Goal: Transaction & Acquisition: Purchase product/service

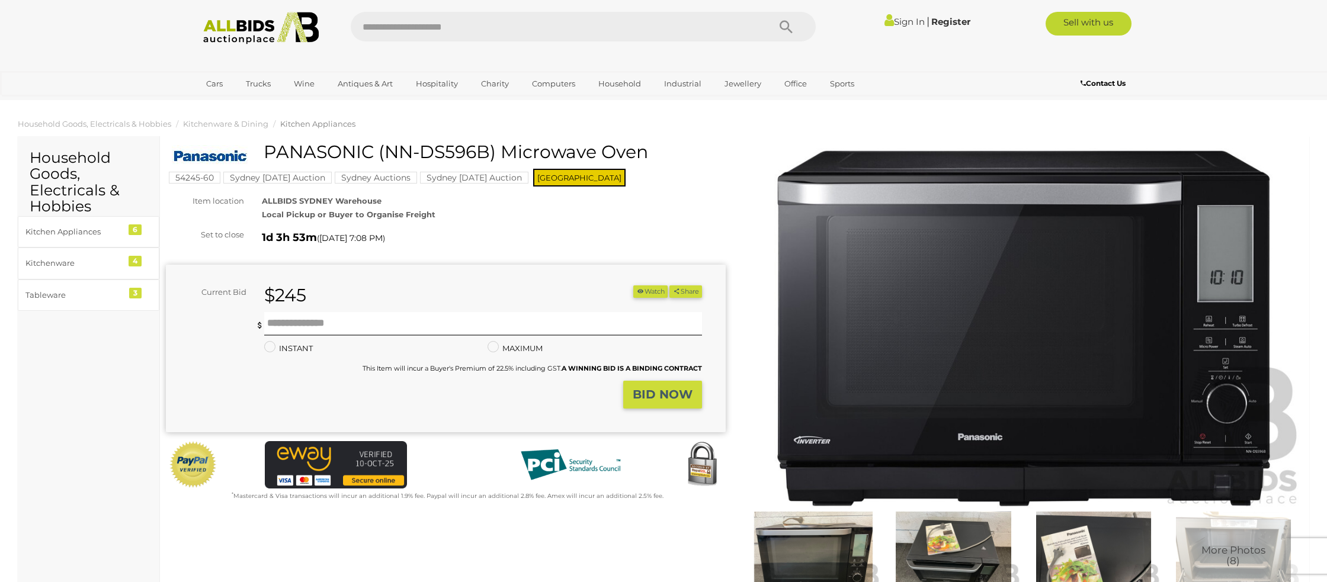
click at [902, 23] on link "Sign In" at bounding box center [905, 21] width 40 height 11
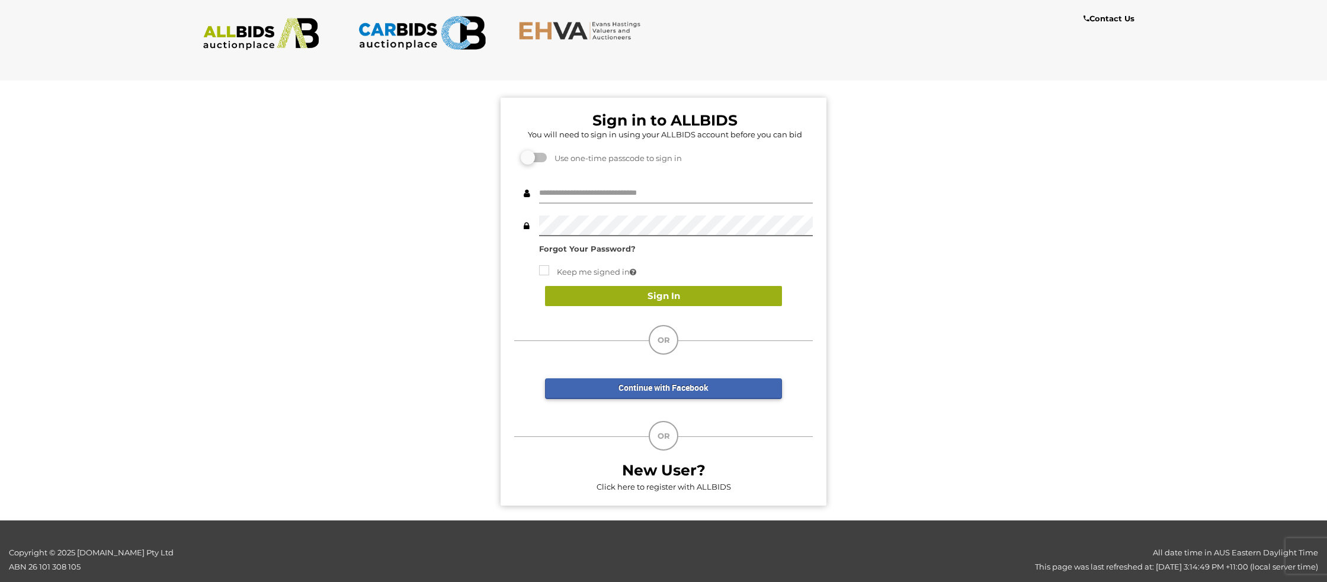
type input "**********"
click at [631, 295] on button "Sign In" at bounding box center [663, 296] width 237 height 21
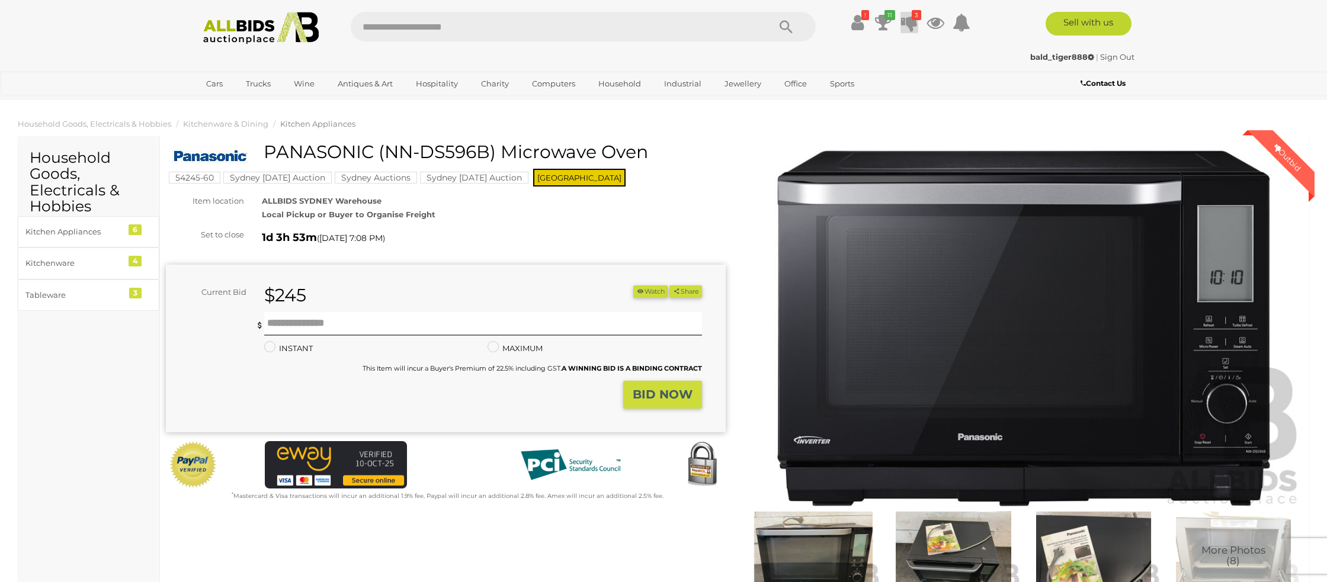
click at [906, 24] on icon at bounding box center [909, 22] width 17 height 21
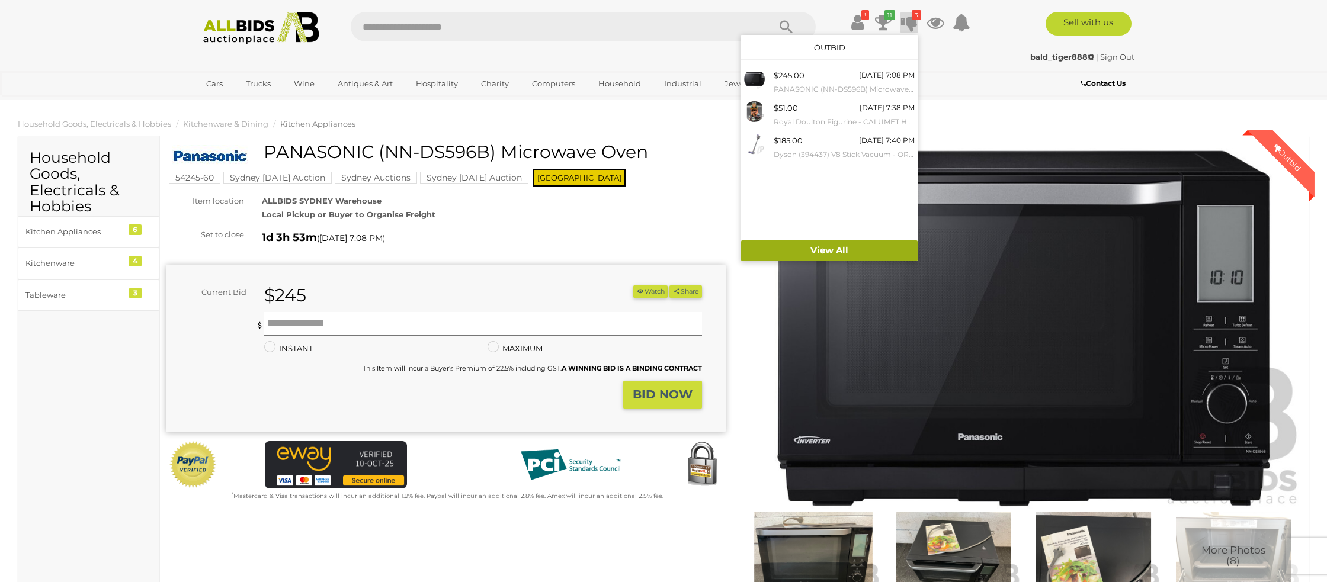
click at [823, 255] on link "View All" at bounding box center [829, 251] width 177 height 21
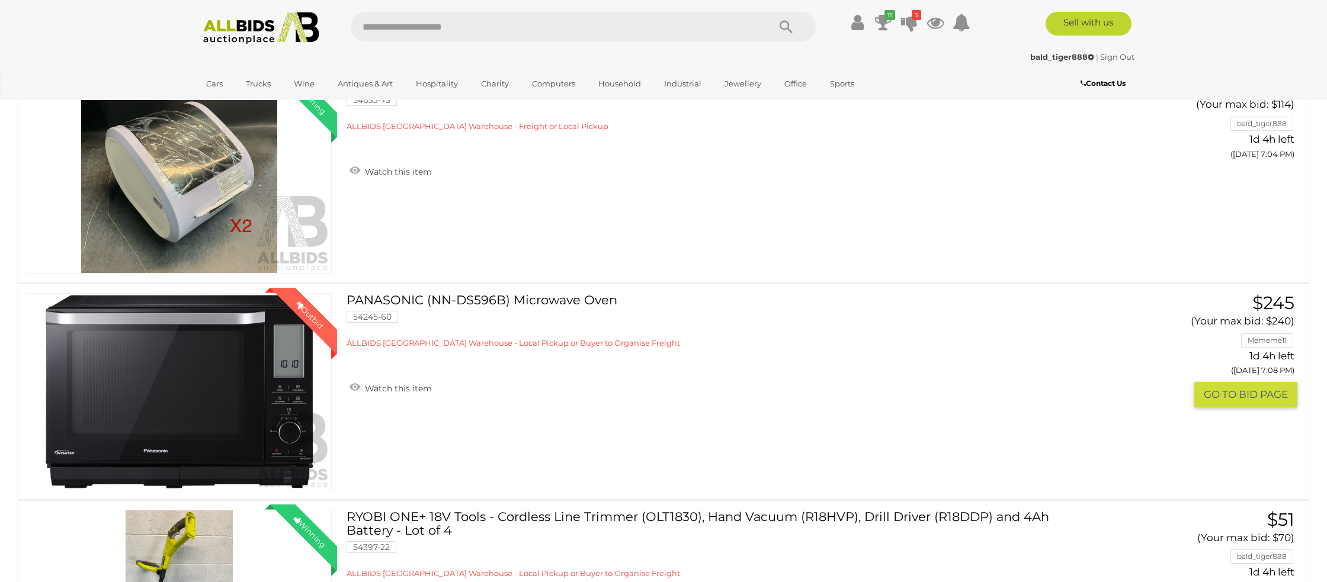
scroll to position [184, 0]
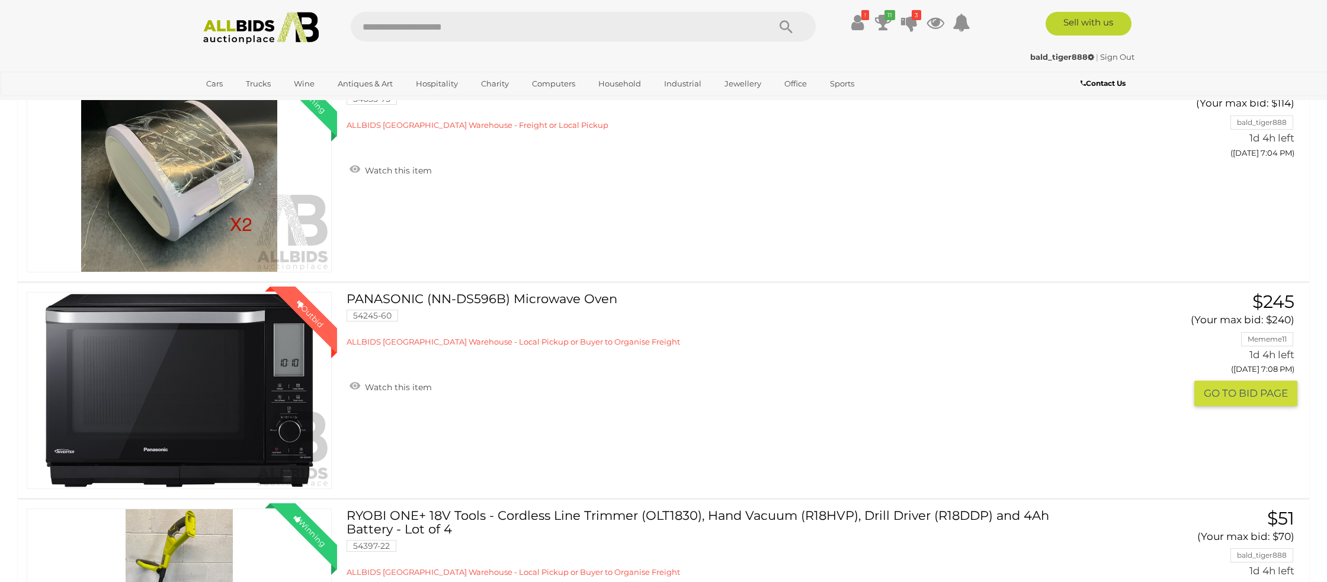
click at [233, 384] on link "Winning Outbid" at bounding box center [179, 390] width 305 height 197
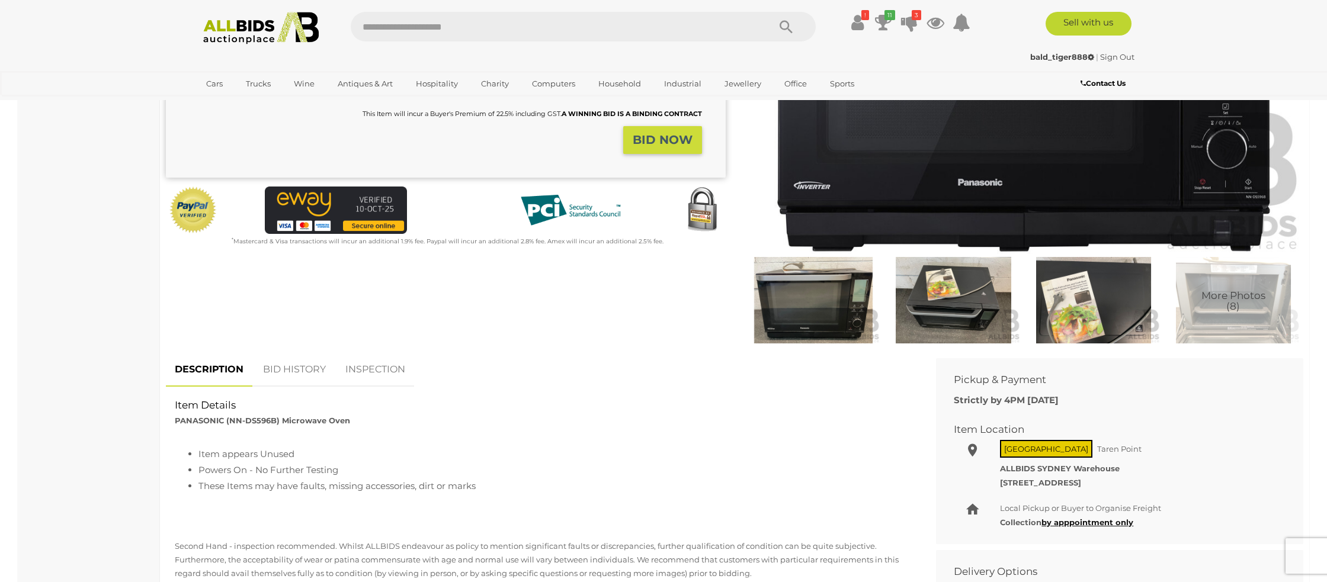
scroll to position [260, 0]
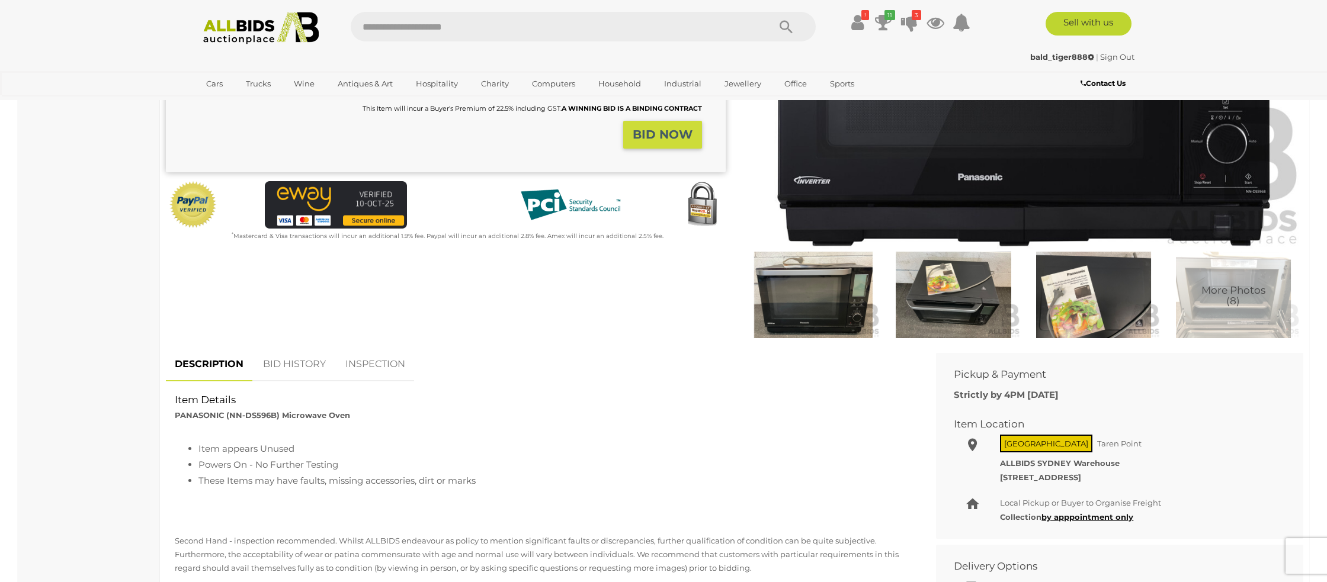
click at [302, 365] on link "BID HISTORY" at bounding box center [294, 364] width 81 height 35
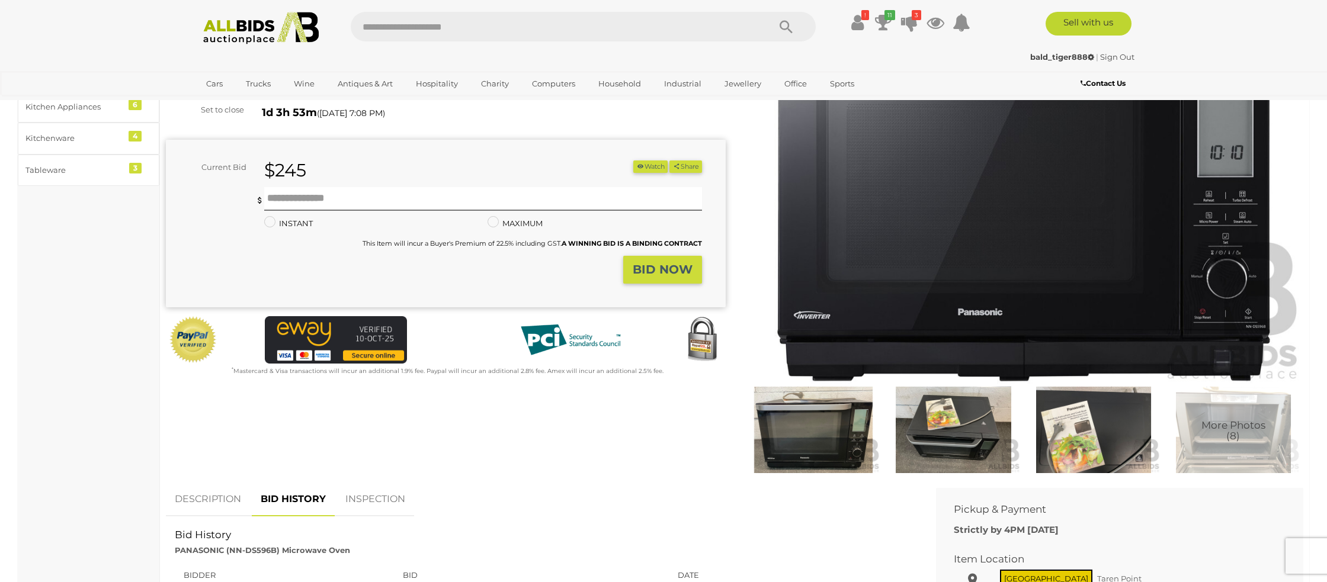
scroll to position [126, 0]
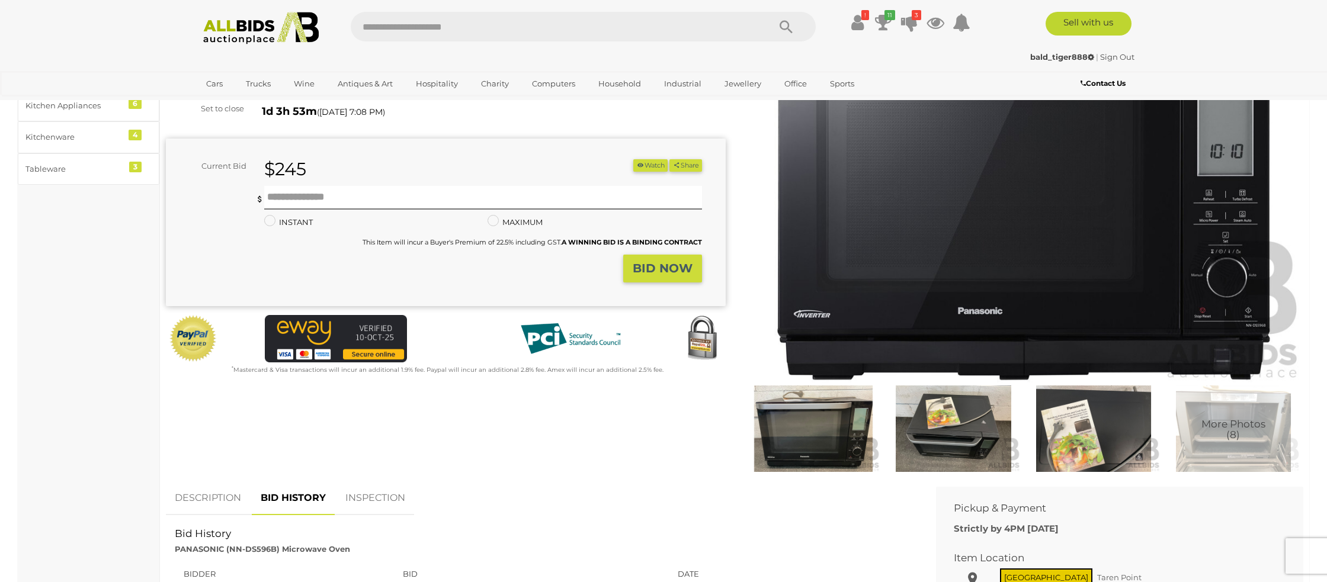
click at [201, 501] on link "DESCRIPTION" at bounding box center [208, 498] width 84 height 35
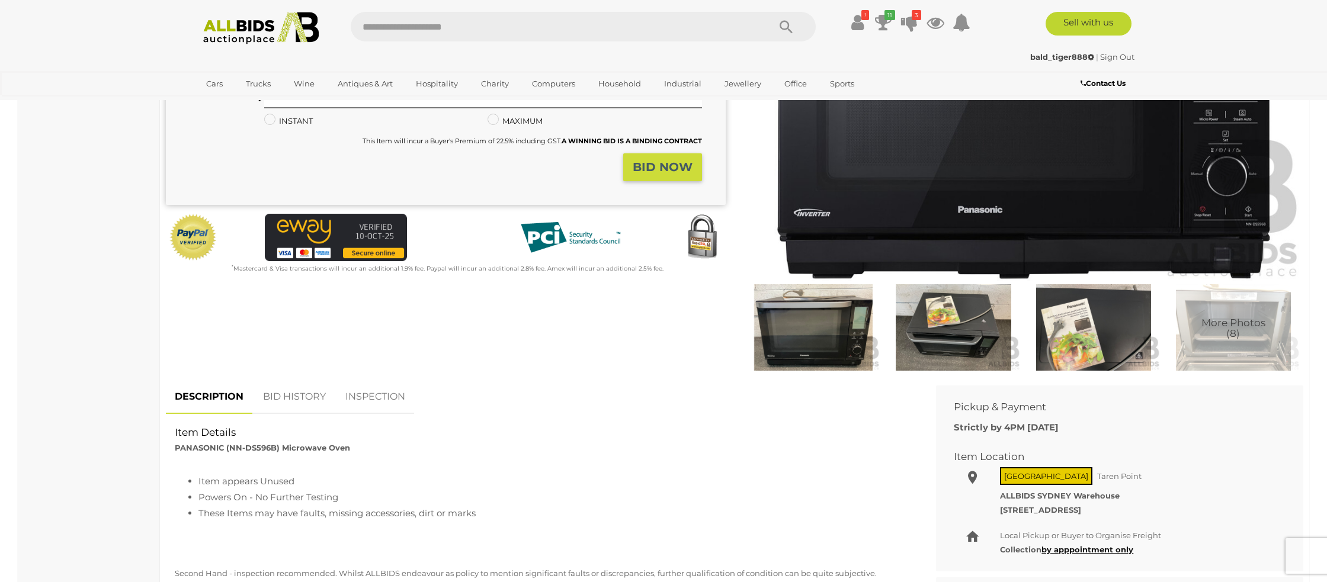
scroll to position [0, 0]
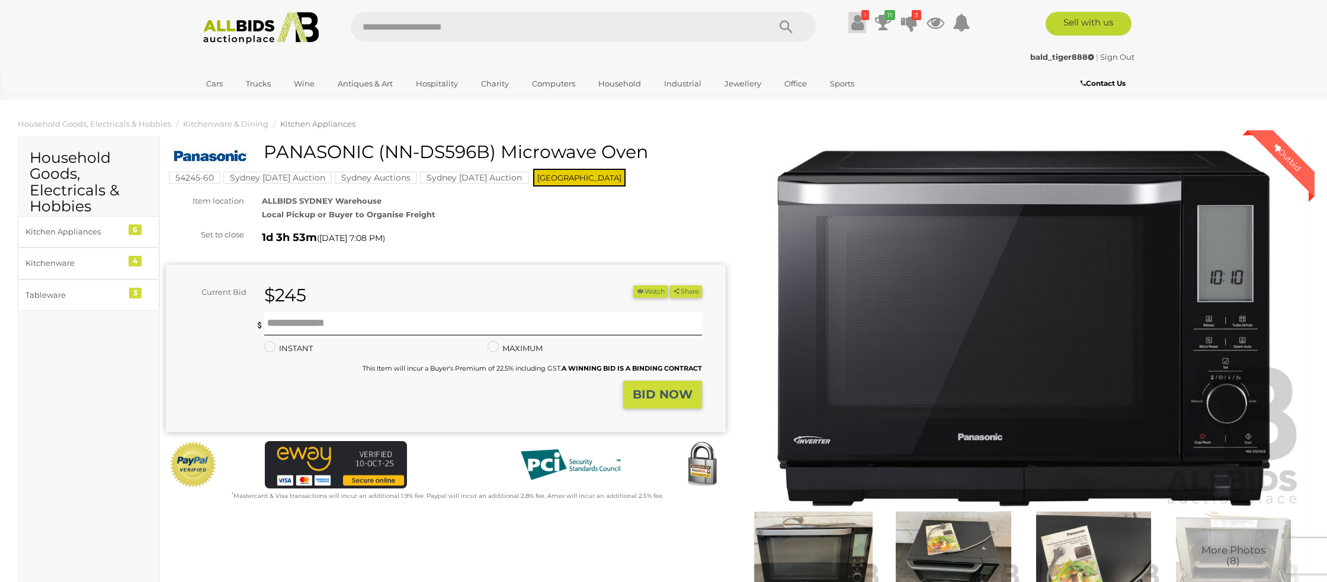
click at [860, 20] on icon at bounding box center [857, 22] width 12 height 21
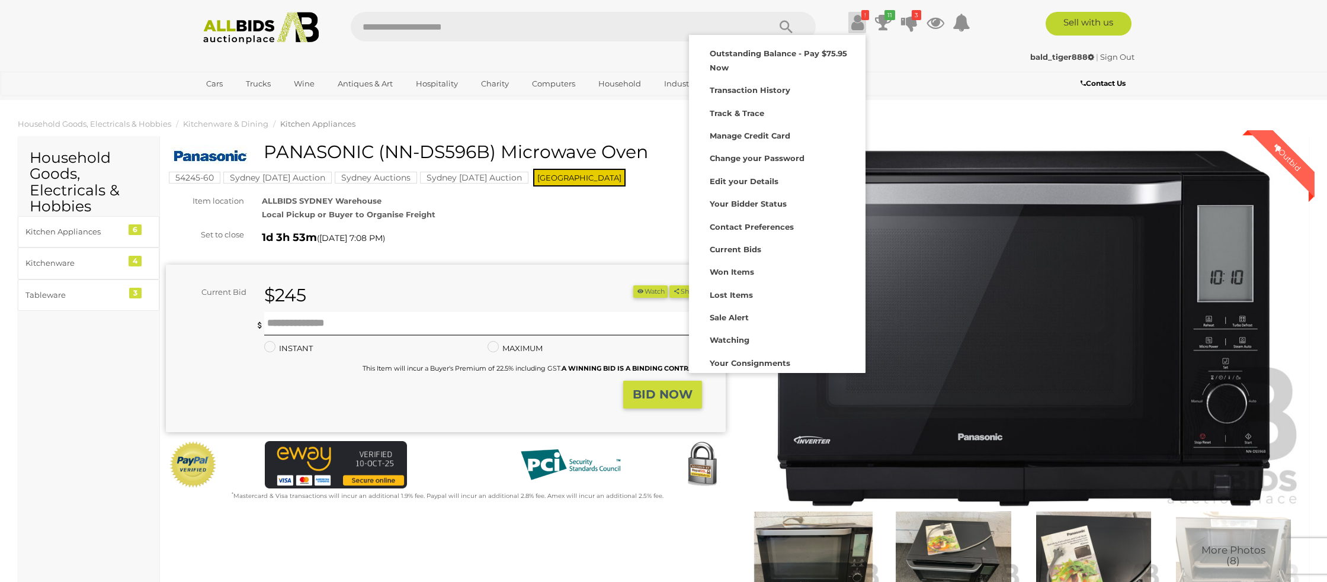
click at [999, 66] on div "bald_tiger888 | Sign Out bald_tiger888 | Sign Out" at bounding box center [664, 59] width 948 height 24
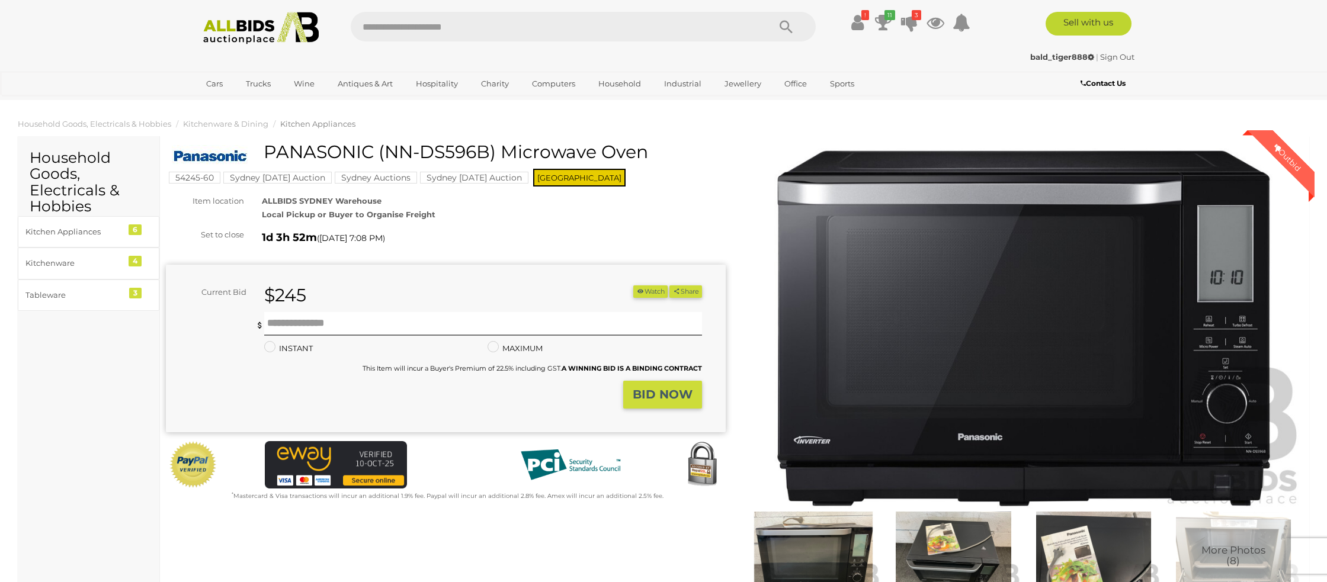
click at [1124, 57] on link "Sign Out" at bounding box center [1117, 56] width 34 height 9
click at [904, 21] on link "Sign In" at bounding box center [905, 21] width 40 height 11
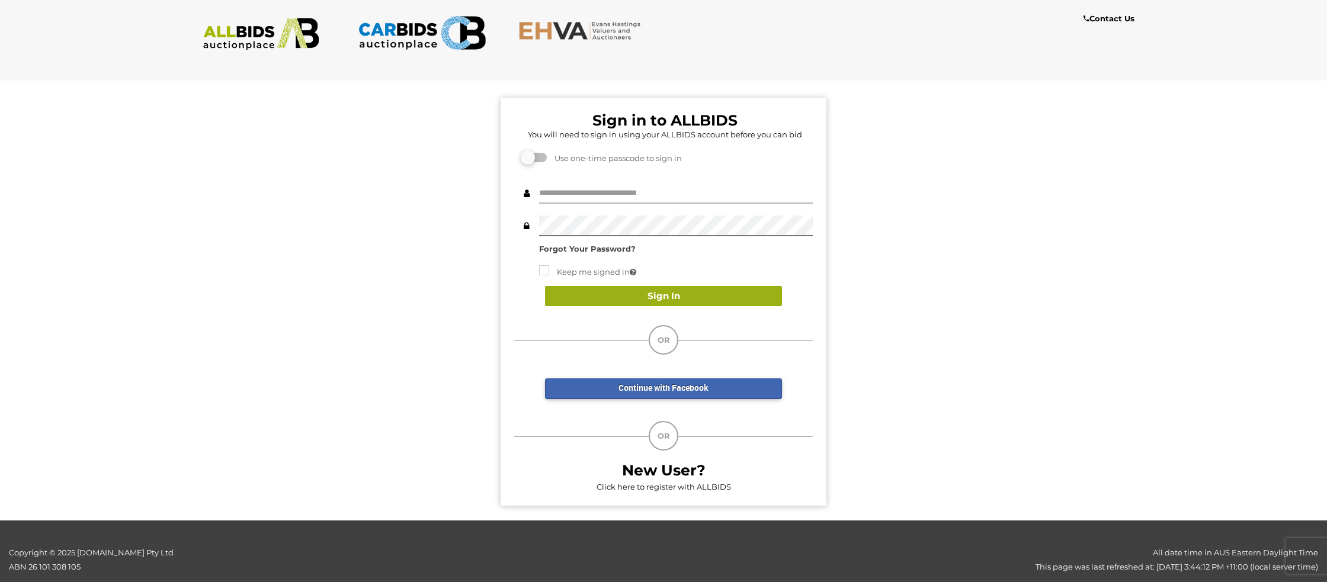
type input "**********"
click at [645, 297] on button "Sign In" at bounding box center [663, 296] width 237 height 21
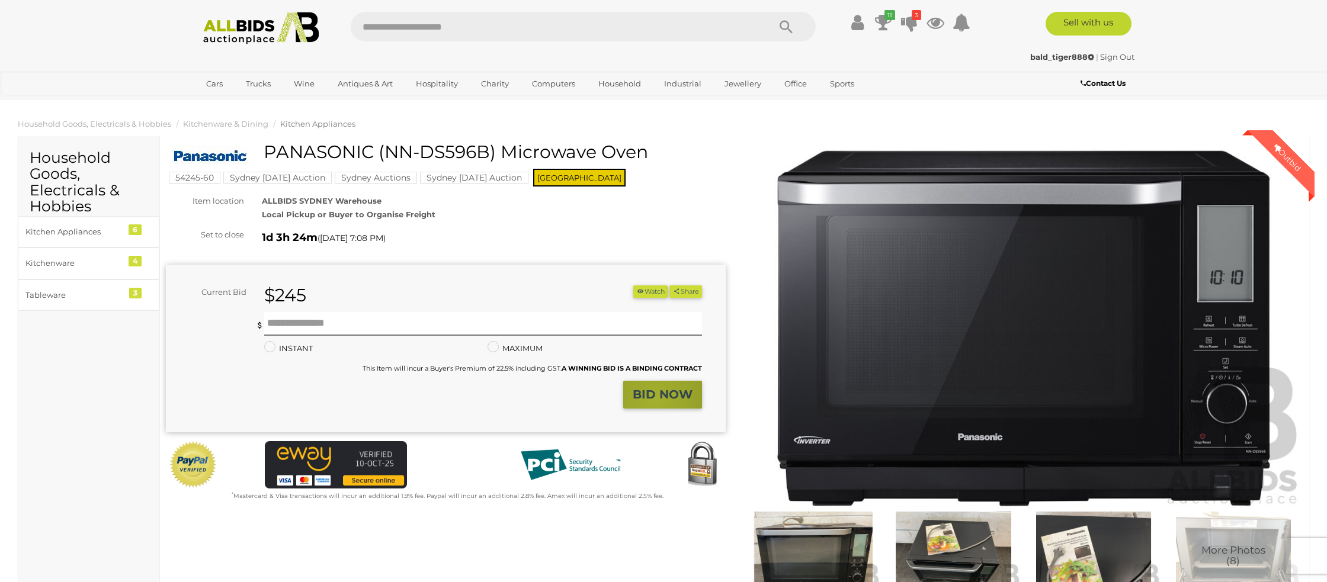
click at [655, 399] on strong "BID NOW" at bounding box center [663, 394] width 60 height 14
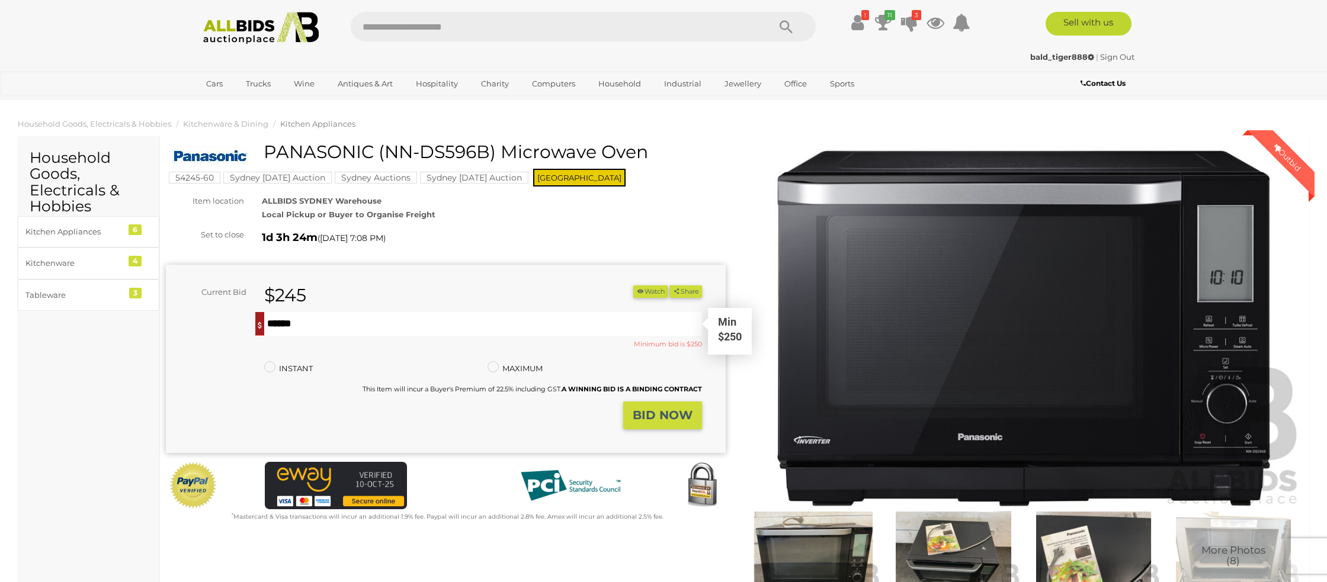
click at [305, 323] on input "text" at bounding box center [483, 324] width 438 height 24
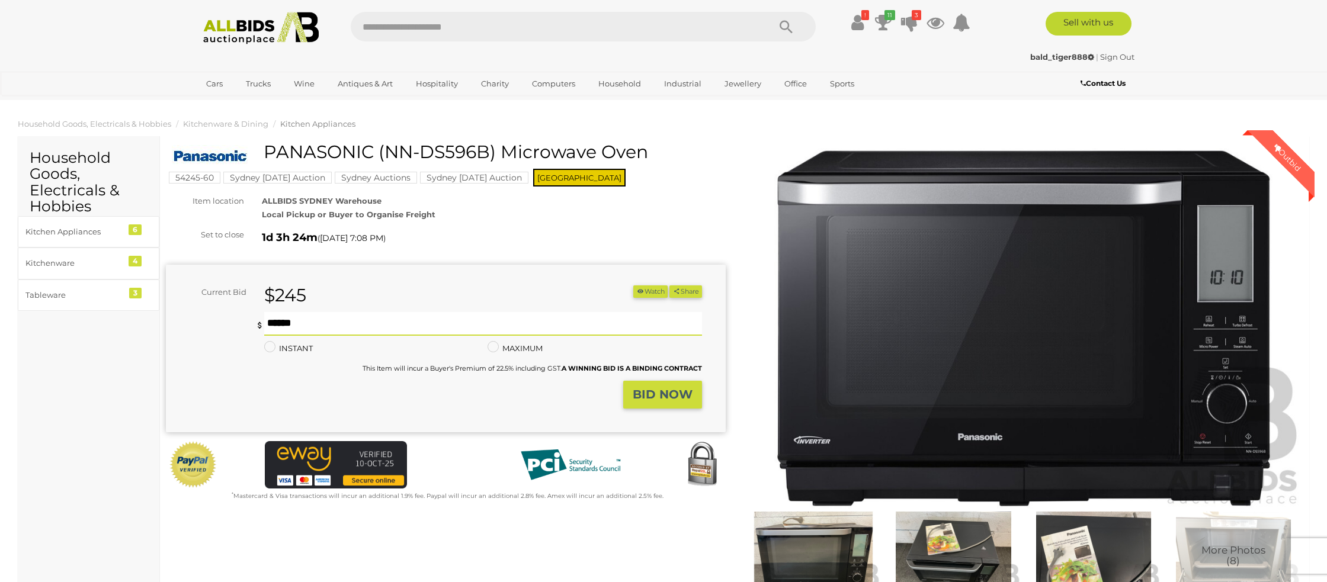
type input "***"
click at [652, 393] on strong "BID NOW" at bounding box center [663, 394] width 60 height 14
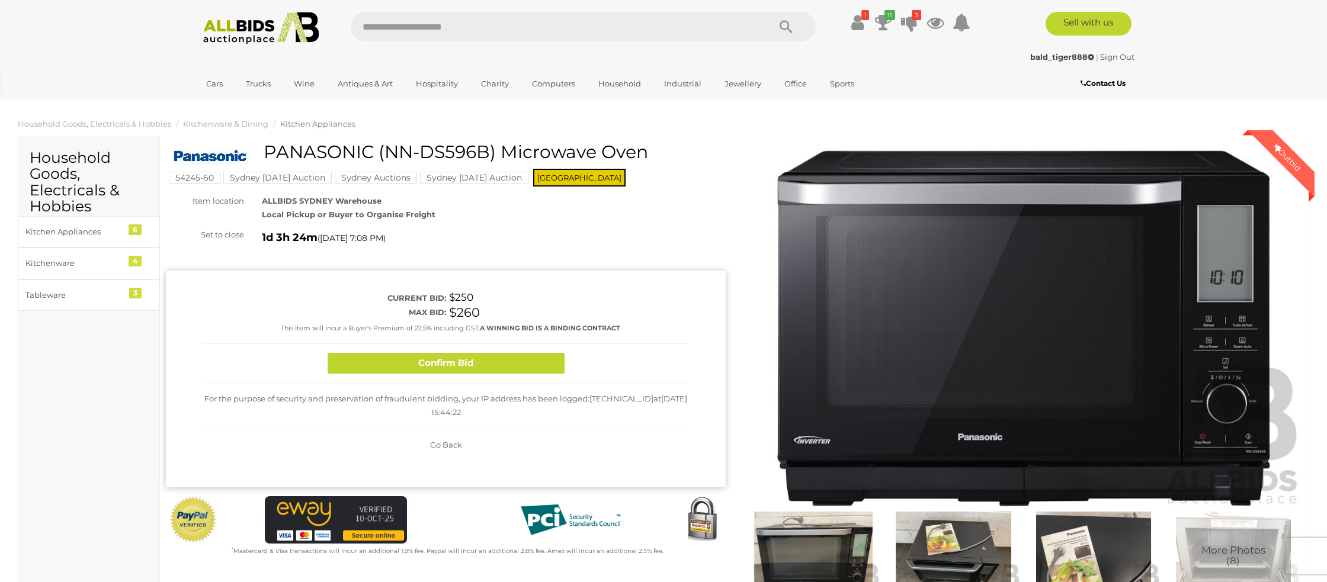
click at [530, 362] on button "Confirm Bid" at bounding box center [446, 363] width 237 height 21
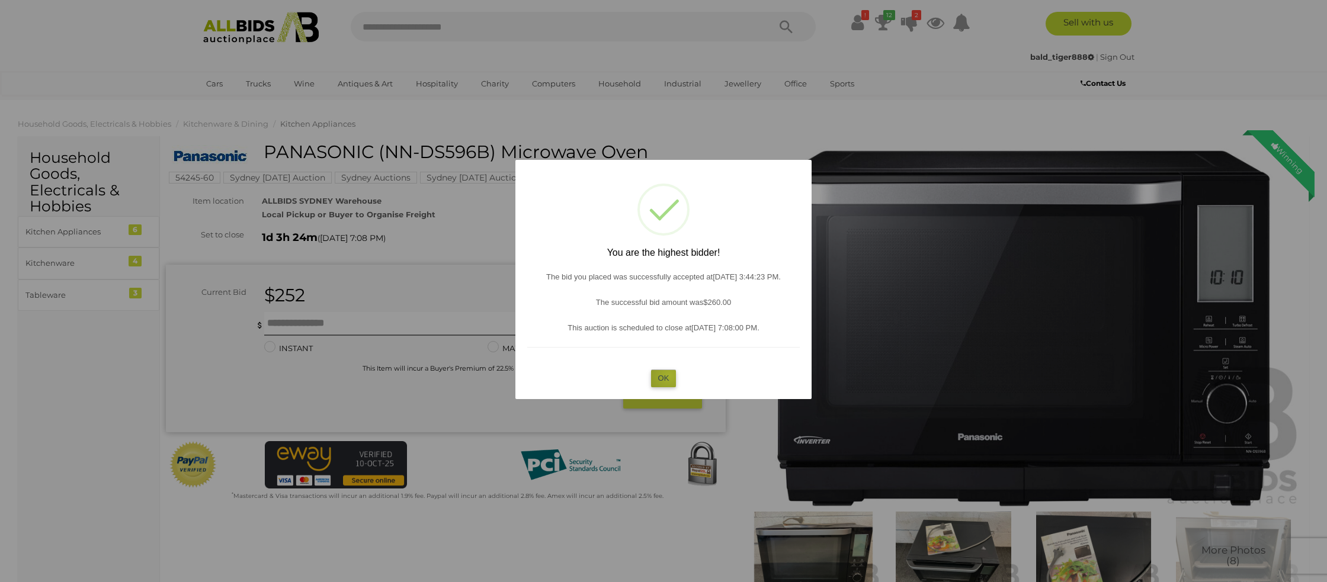
click at [669, 376] on button "OK" at bounding box center [663, 378] width 25 height 17
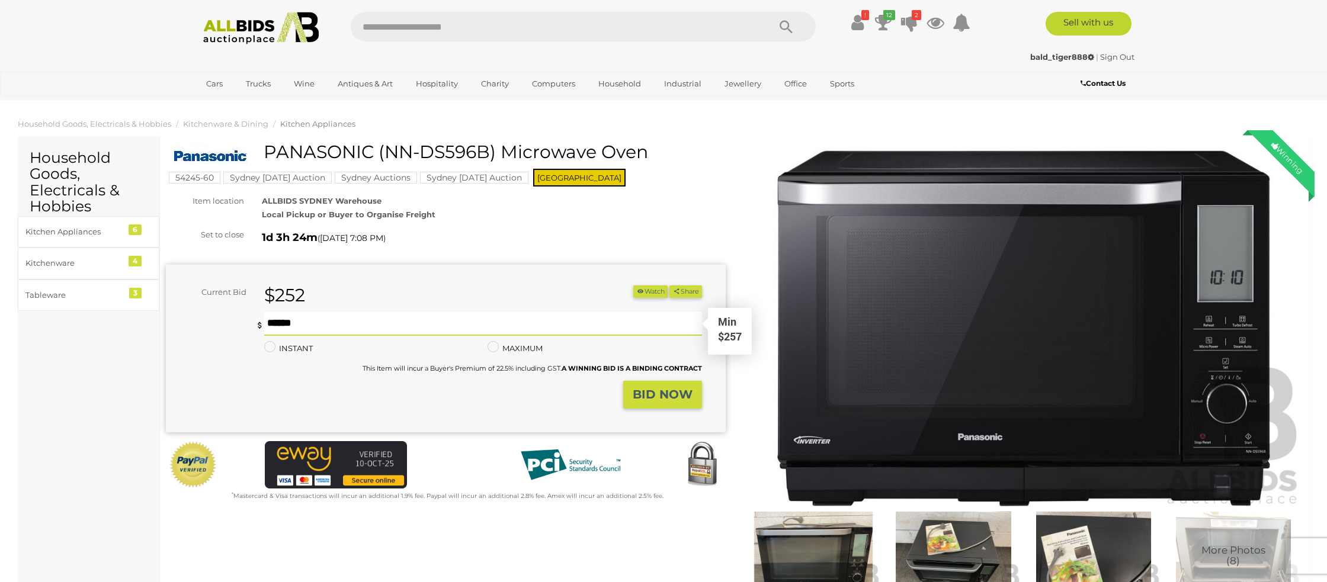
click at [298, 326] on input "text" at bounding box center [483, 324] width 438 height 24
type input "***"
click at [655, 392] on strong "BID NOW" at bounding box center [663, 394] width 60 height 14
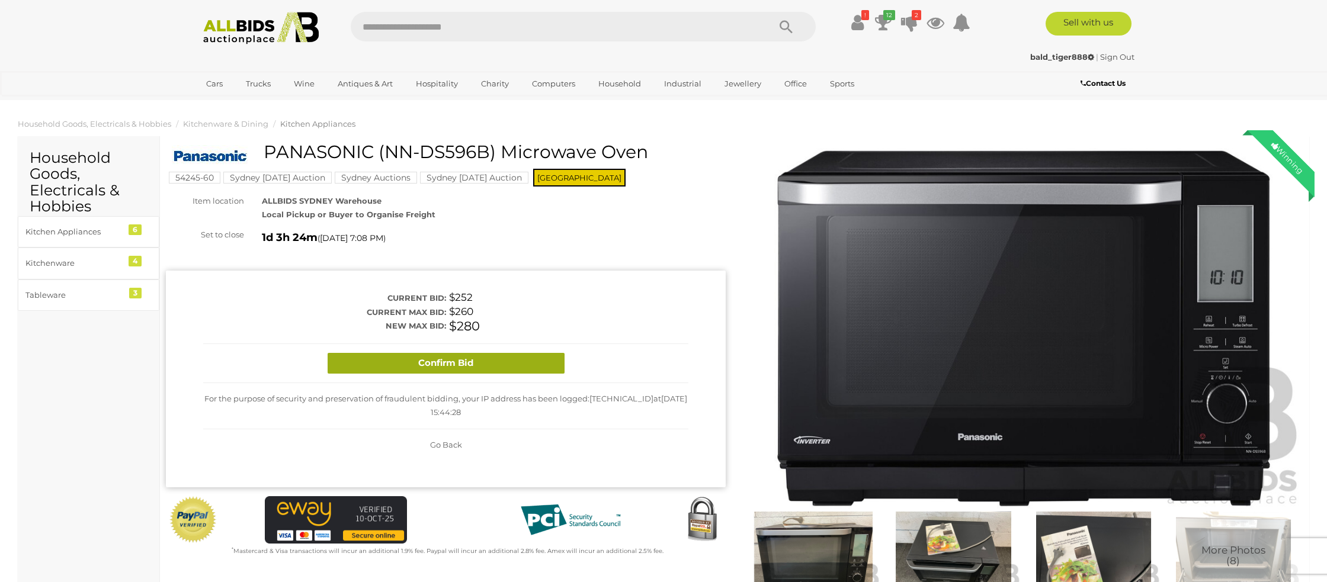
click at [467, 369] on button "Confirm Bid" at bounding box center [446, 363] width 237 height 21
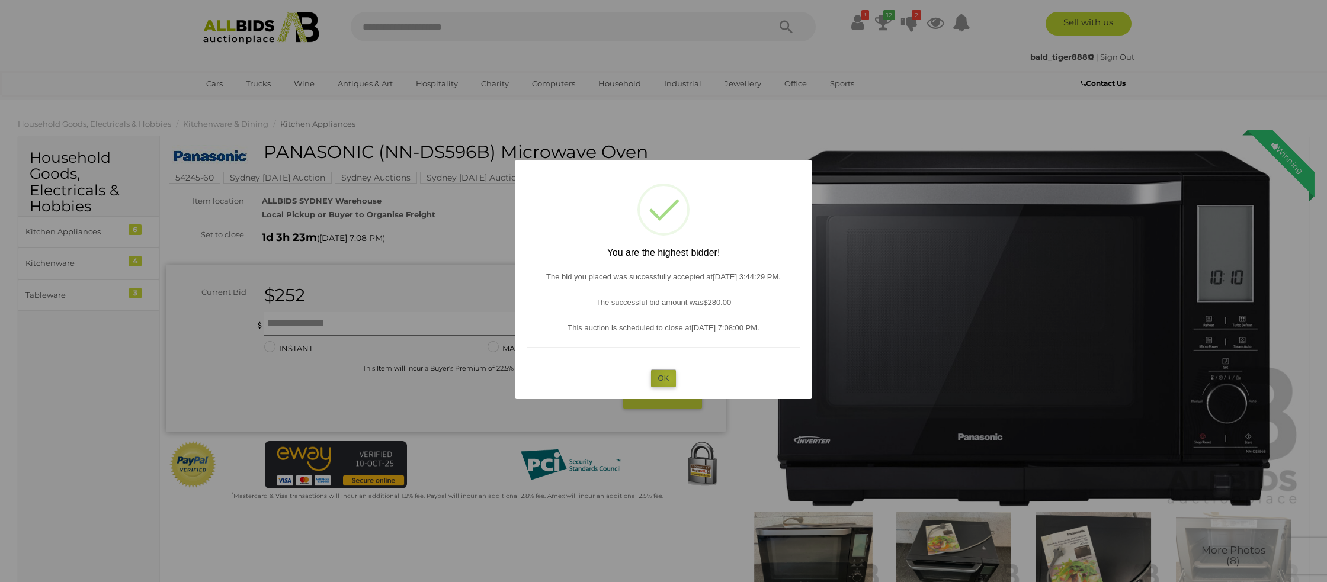
click at [669, 379] on button "OK" at bounding box center [663, 378] width 25 height 17
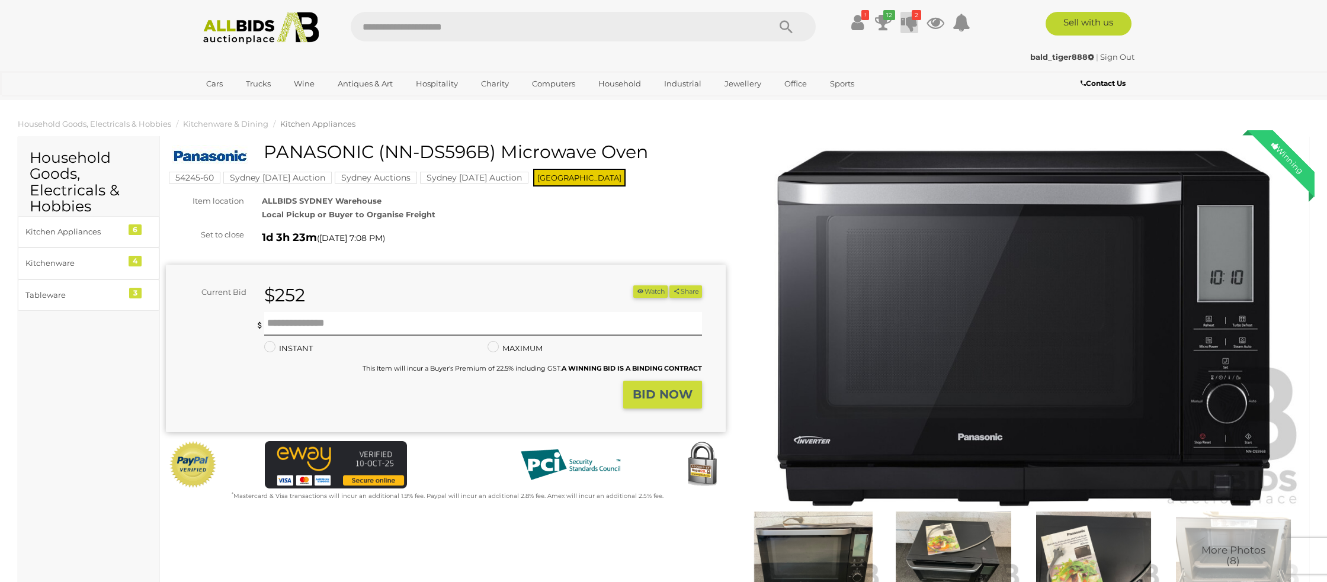
click at [908, 27] on icon at bounding box center [909, 22] width 17 height 21
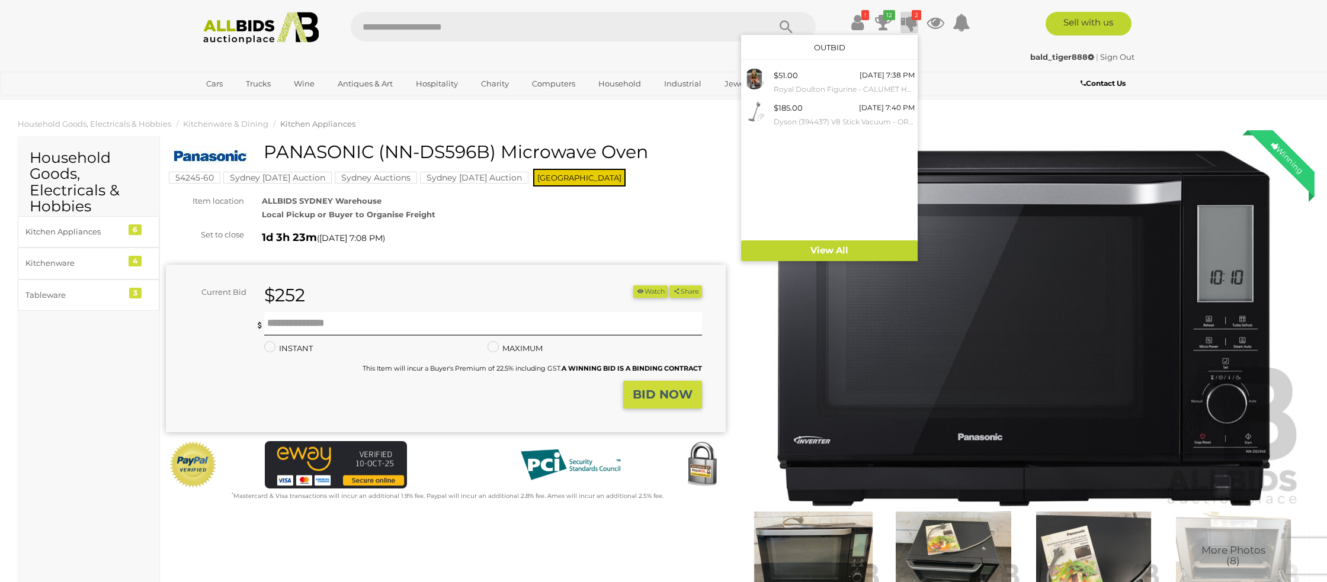
click at [956, 71] on div "Cars Closing on Weekdays View All Cars Auctions Trucks" at bounding box center [585, 85] width 790 height 29
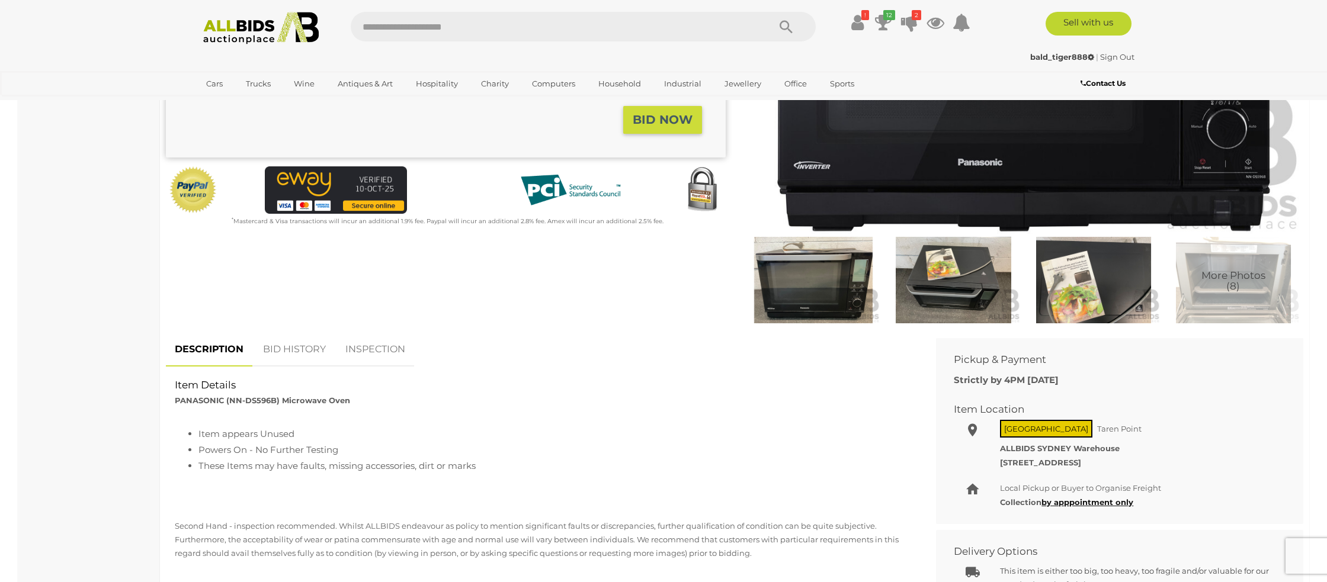
scroll to position [281, 0]
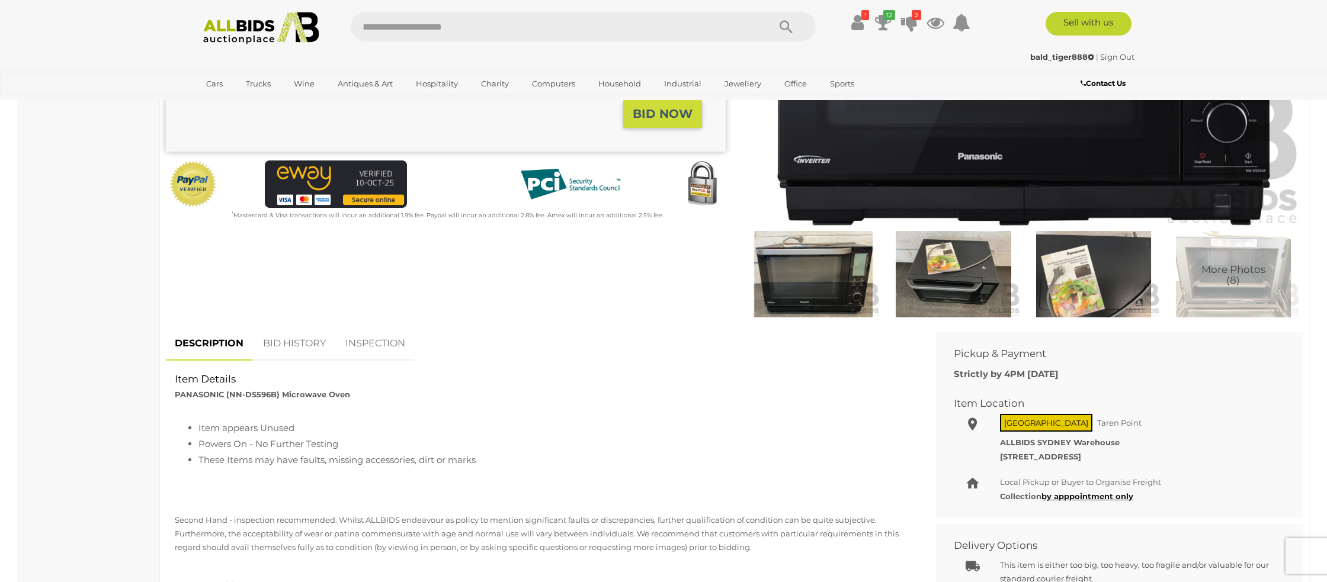
click at [297, 342] on link "BID HISTORY" at bounding box center [294, 343] width 81 height 35
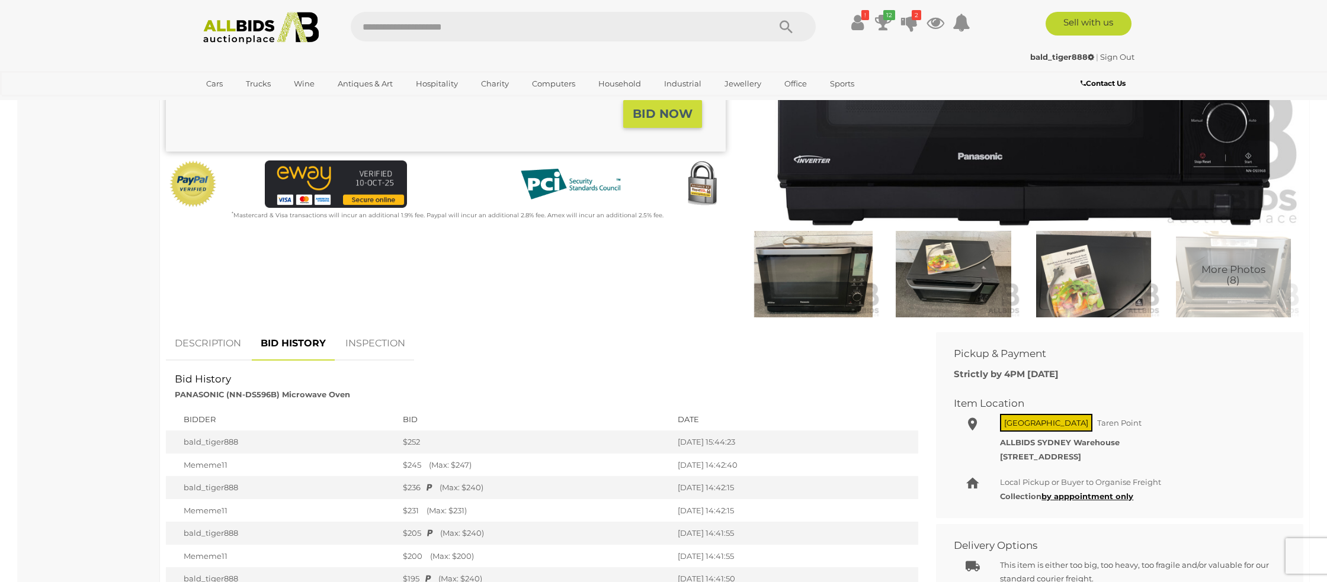
scroll to position [0, 0]
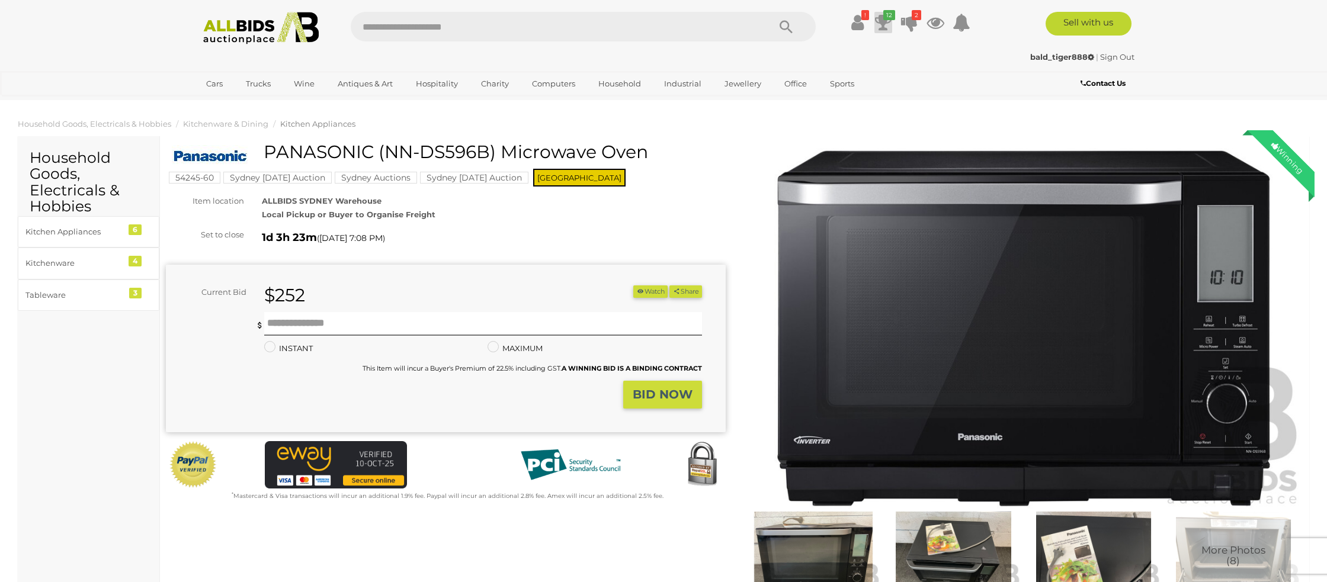
click at [883, 14] on icon "12" at bounding box center [889, 15] width 12 height 10
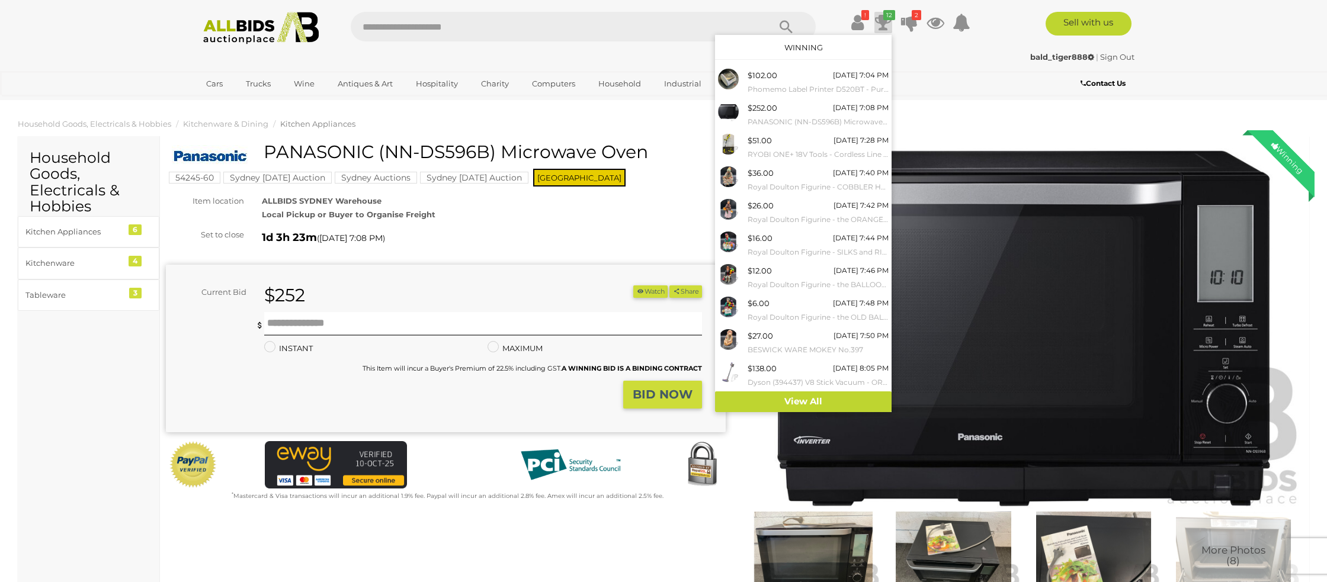
click at [965, 63] on div "bald_tiger888 | Sign Out bald_tiger888 | Sign Out" at bounding box center [664, 59] width 948 height 24
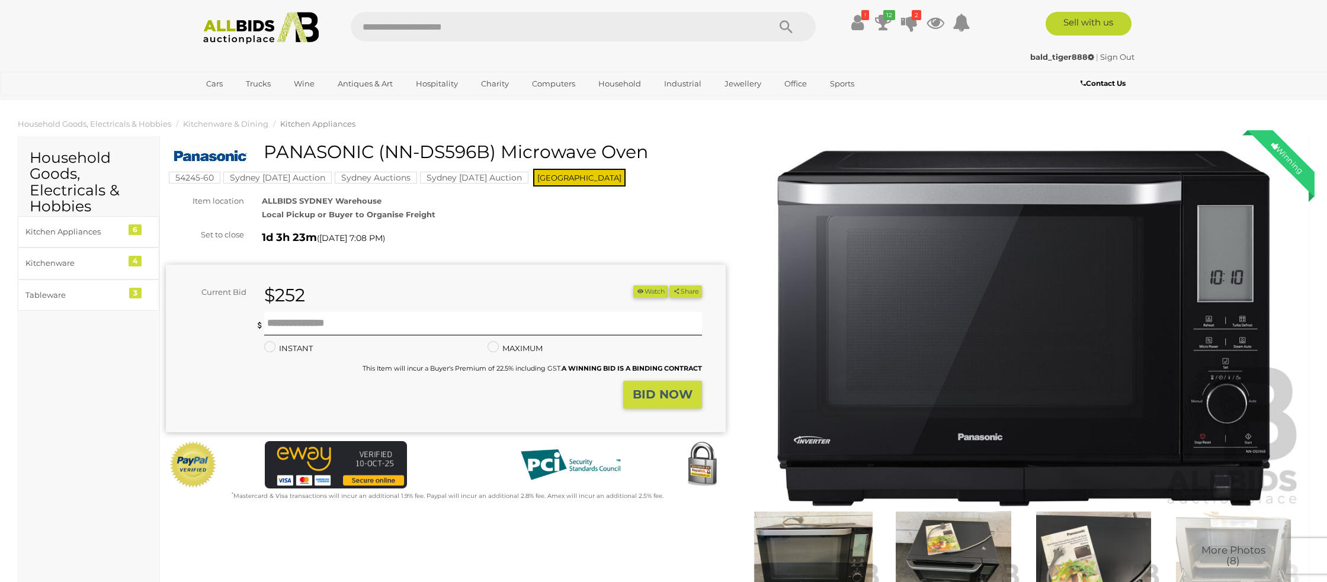
click at [1120, 57] on link "Sign Out" at bounding box center [1117, 56] width 34 height 9
